Goal: Navigation & Orientation: Find specific page/section

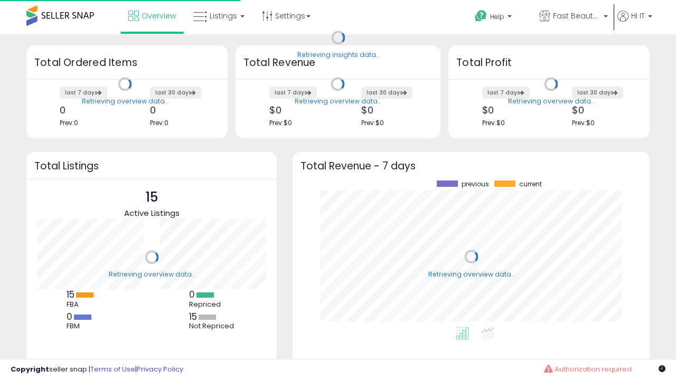
scroll to position [147, 336]
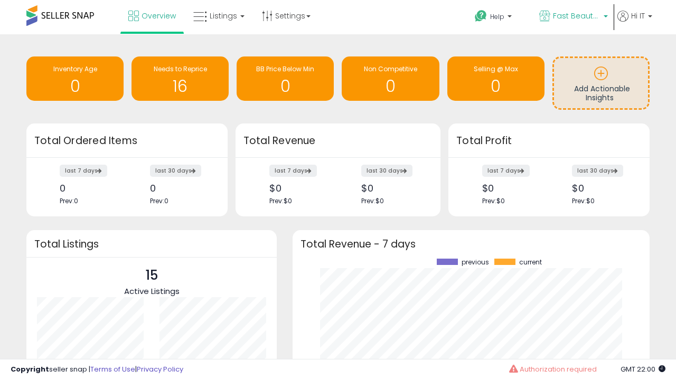
click at [572, 17] on span "Fast Beauty ([GEOGRAPHIC_DATA])" at bounding box center [577, 16] width 48 height 11
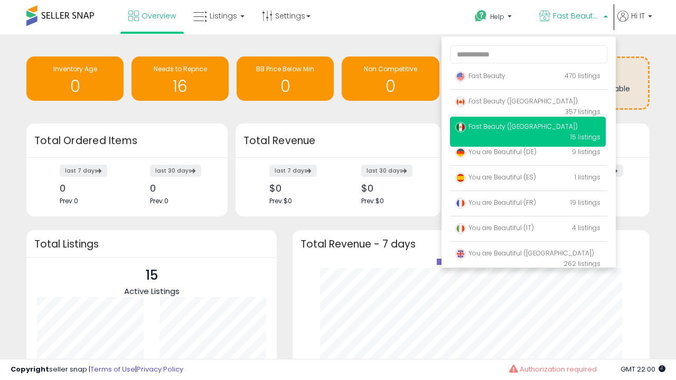
click at [527, 128] on span "Fast Beauty ([GEOGRAPHIC_DATA])" at bounding box center [516, 126] width 122 height 9
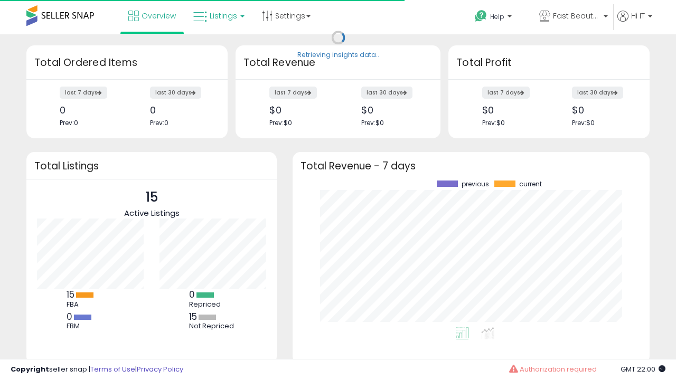
click at [217, 16] on span "Listings" at bounding box center [223, 16] width 27 height 11
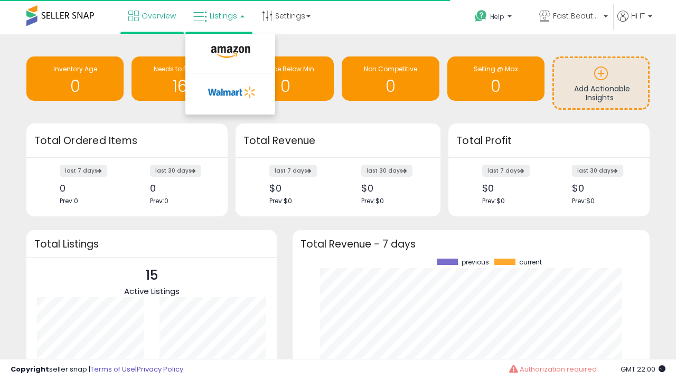
scroll to position [147, 336]
